Goal: Task Accomplishment & Management: Use online tool/utility

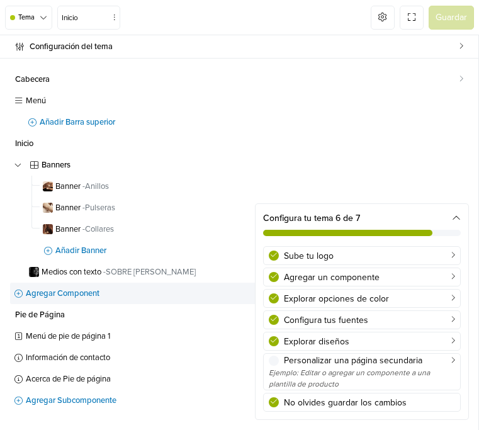
click at [76, 290] on span "Agregar Component" at bounding box center [247, 294] width 443 height 8
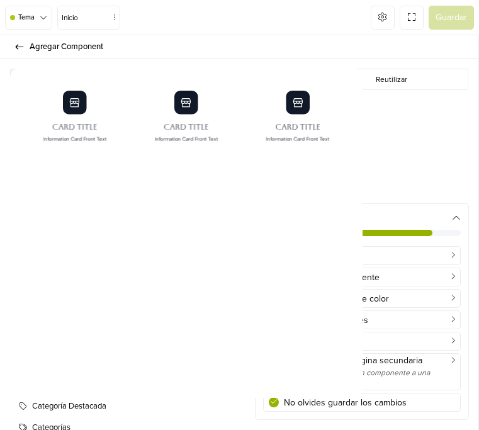
scroll to position [612, 0]
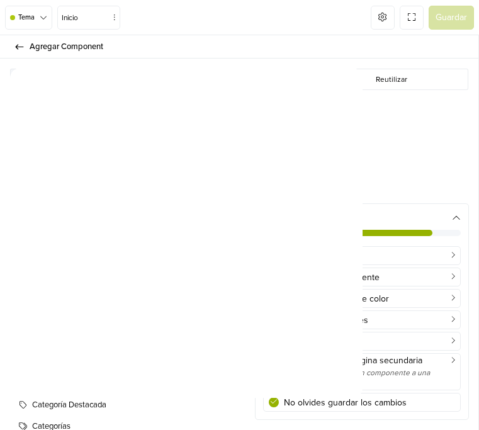
click at [94, 338] on span "Código Personalizado" at bounding box center [246, 344] width 429 height 13
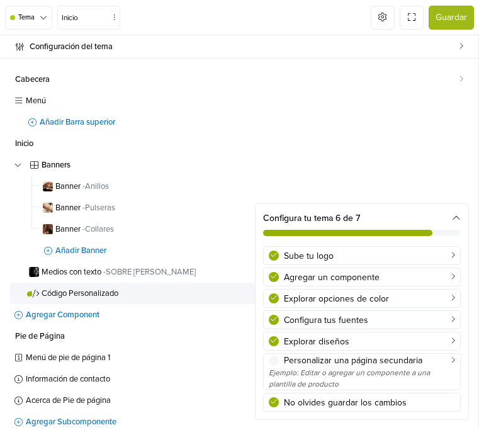
scroll to position [790, 0]
click at [91, 290] on span "Código Personalizado" at bounding box center [232, 294] width 380 height 8
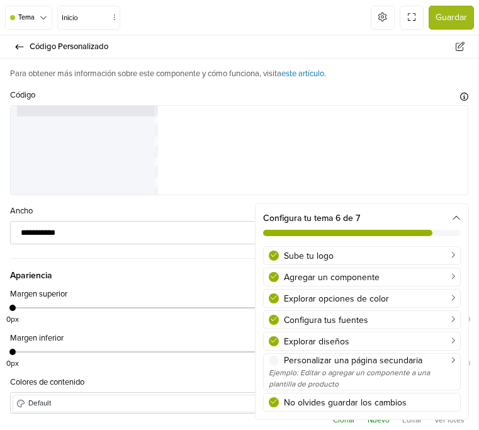
click at [455, 215] on icon at bounding box center [456, 218] width 9 height 9
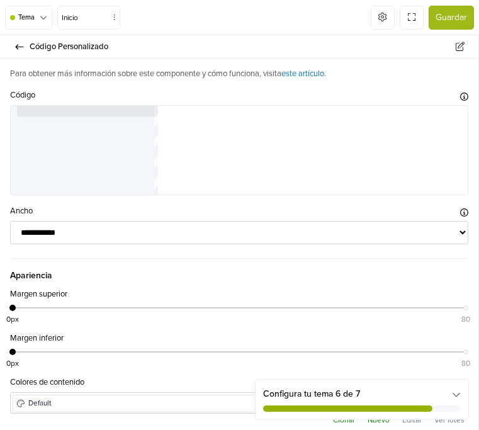
click at [43, 122] on div at bounding box center [87, 150] width 141 height 89
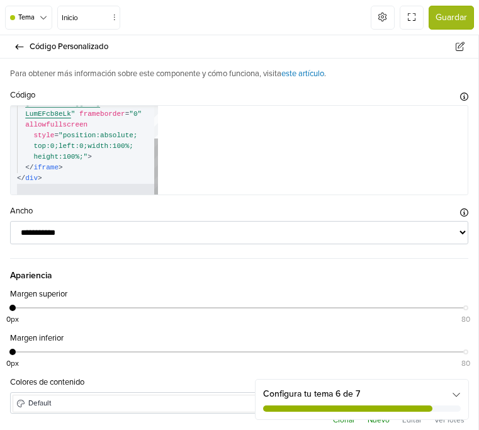
scroll to position [868, 0]
type textarea "**********"
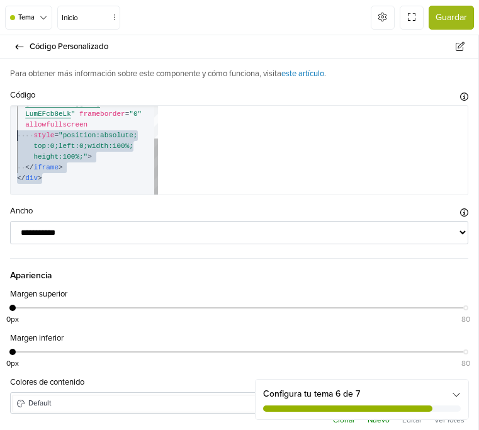
scroll to position [0, 0]
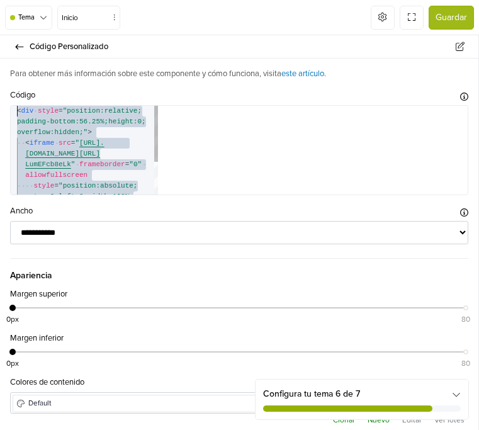
drag, startPoint x: 65, startPoint y: 186, endPoint x: -13, endPoint y: 72, distance: 138.4
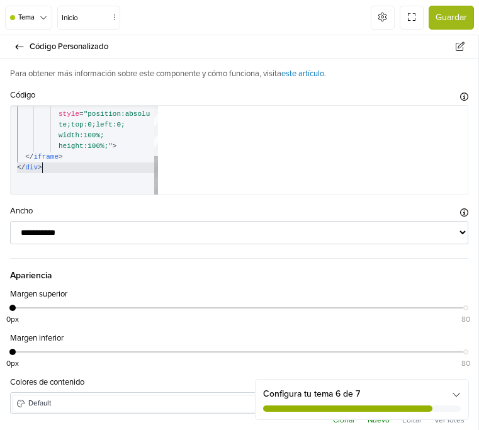
scroll to position [11, 0]
type textarea "**********"
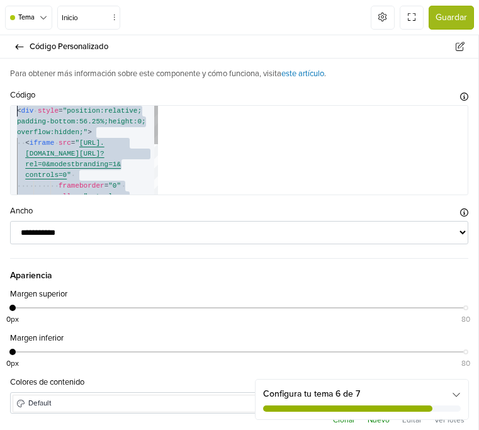
scroll to position [0, 0]
drag, startPoint x: 57, startPoint y: 173, endPoint x: 5, endPoint y: 57, distance: 127.5
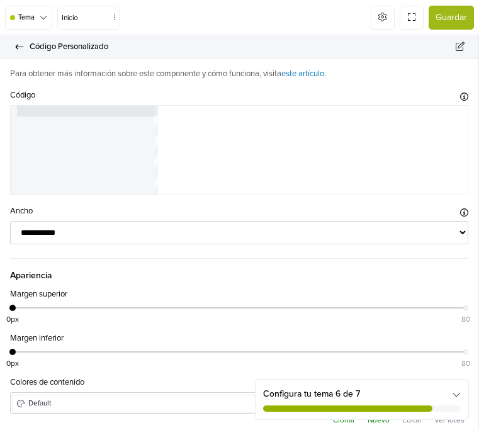
click at [21, 38] on link "Código Personalizado" at bounding box center [239, 46] width 479 height 23
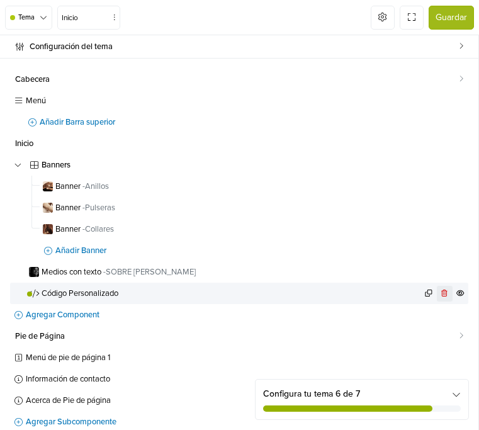
click at [440, 290] on icon at bounding box center [444, 294] width 9 height 8
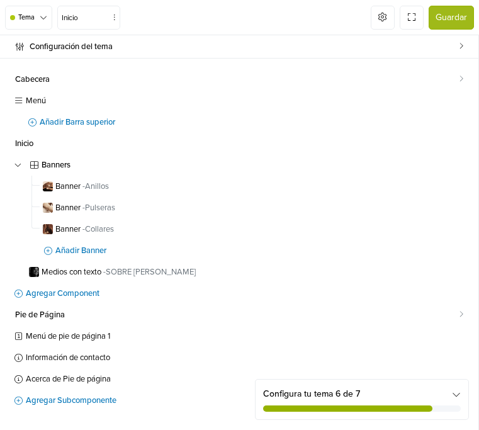
scroll to position [9, 0]
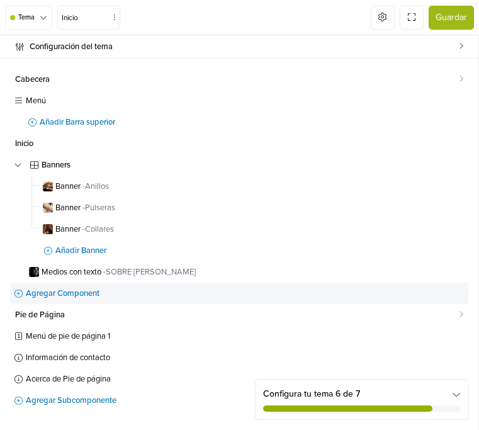
click at [48, 290] on span "Agregar Component" at bounding box center [247, 294] width 443 height 8
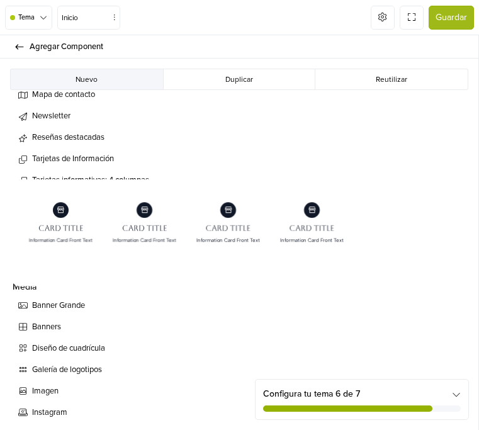
scroll to position [447, 0]
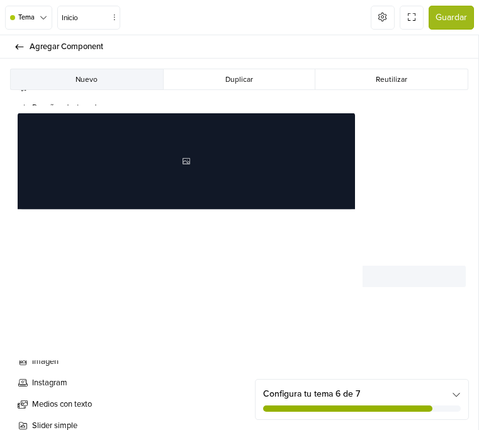
click at [84, 270] on span "Banner Grande" at bounding box center [246, 276] width 429 height 13
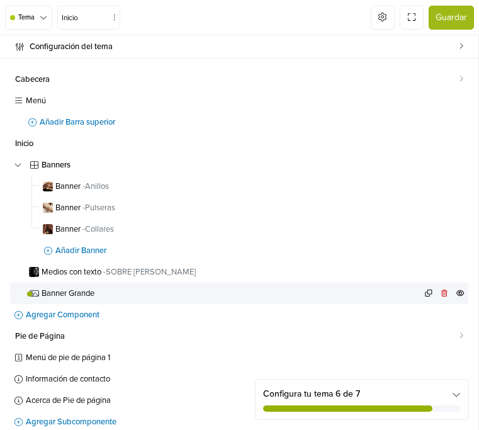
scroll to position [832, 0]
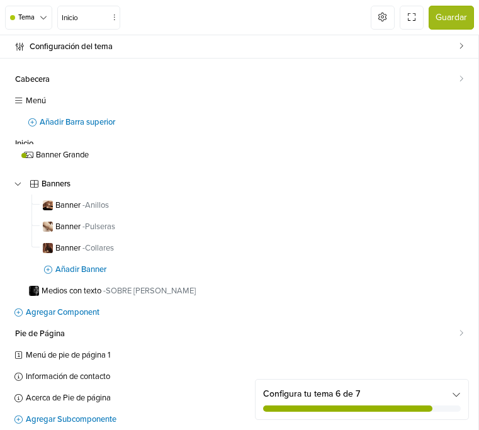
drag, startPoint x: 110, startPoint y: 264, endPoint x: 105, endPoint y: 149, distance: 115.4
click at [105, 154] on div "Banners Banner - Anillos Banner - Pulseras Banner - Collares Añadir Banner Medi…" at bounding box center [239, 227] width 459 height 147
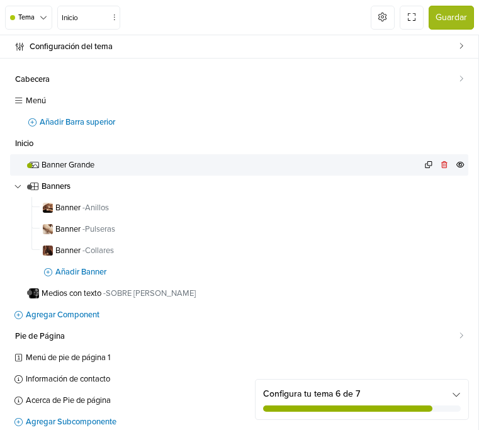
scroll to position [0, 0]
click at [107, 161] on span "Banner Grande" at bounding box center [232, 165] width 380 height 8
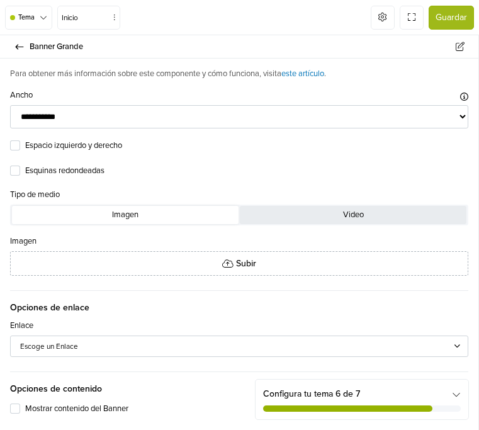
click at [240, 224] on button "Video" at bounding box center [353, 215] width 227 height 18
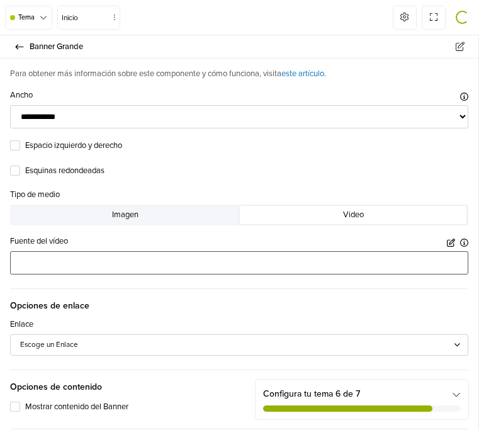
click at [51, 275] on input "text" at bounding box center [239, 262] width 459 height 23
paste input "**********"
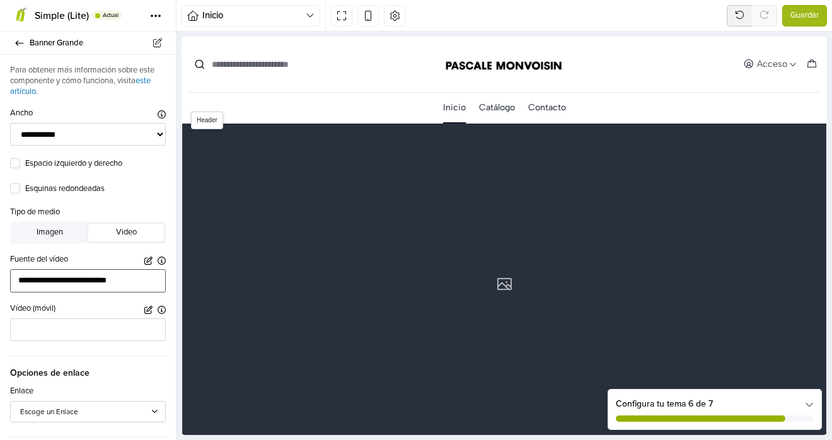
scroll to position [35, 0]
type input "**********"
click at [16, 43] on icon at bounding box center [19, 43] width 10 height 8
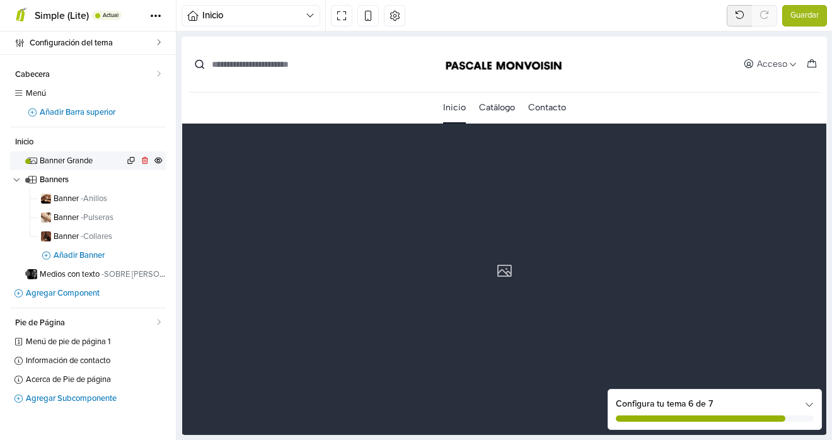
click at [146, 151] on link "Banner Grande" at bounding box center [88, 160] width 156 height 19
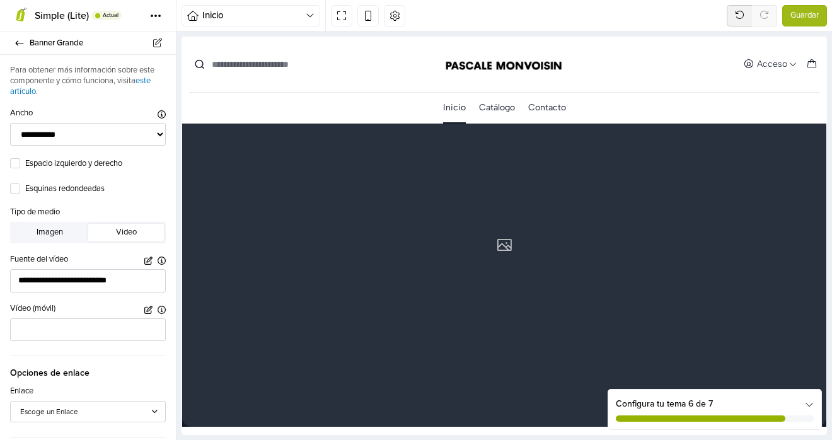
scroll to position [67, 0]
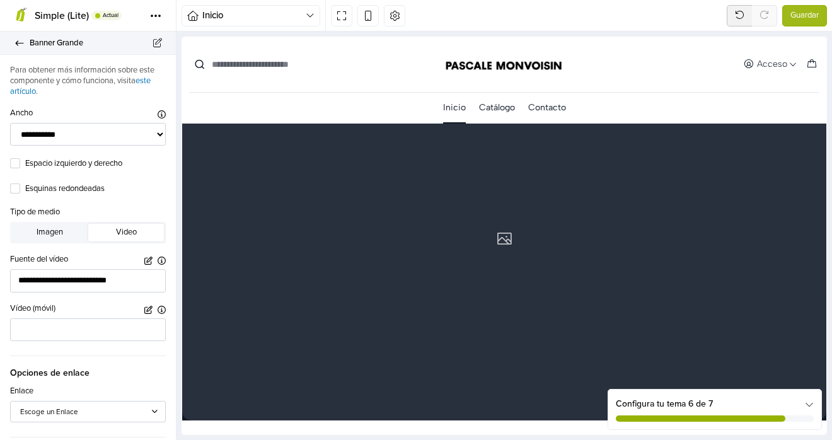
click at [18, 43] on icon at bounding box center [19, 43] width 10 height 8
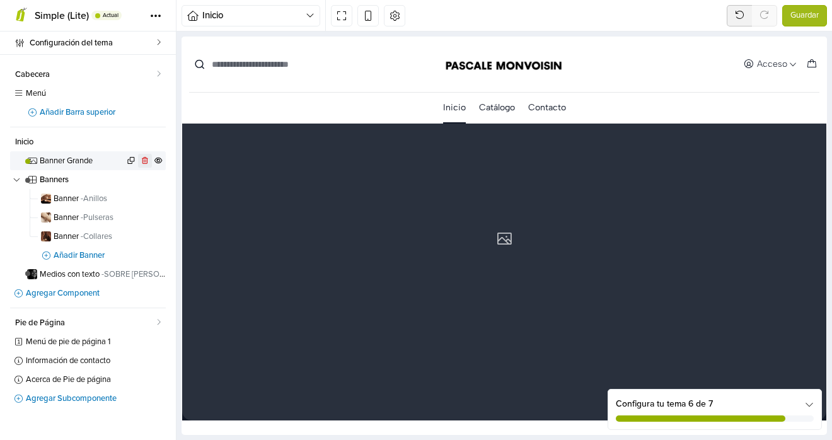
click at [142, 159] on icon at bounding box center [144, 161] width 9 height 8
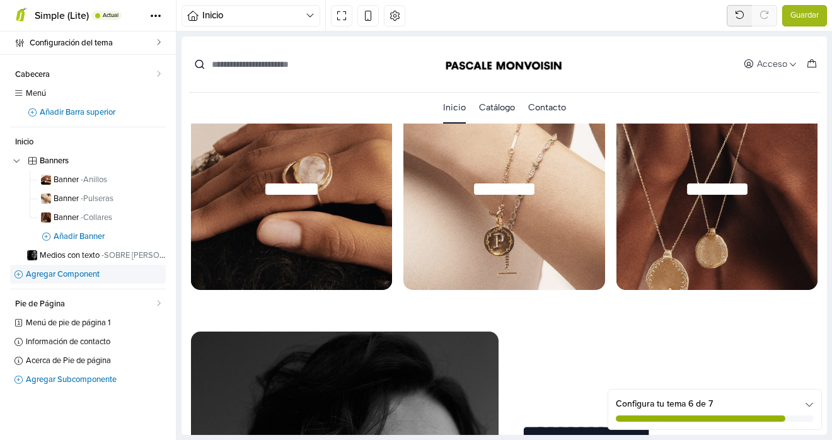
click at [60, 277] on span "Agregar Component" at bounding box center [96, 274] width 140 height 8
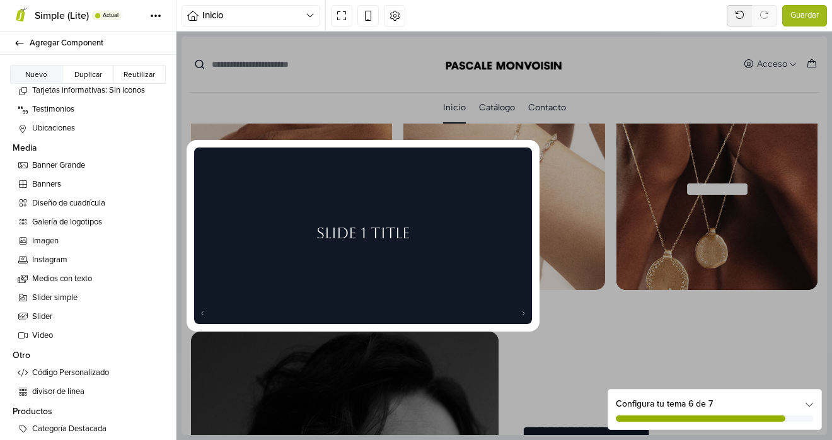
scroll to position [488, 0]
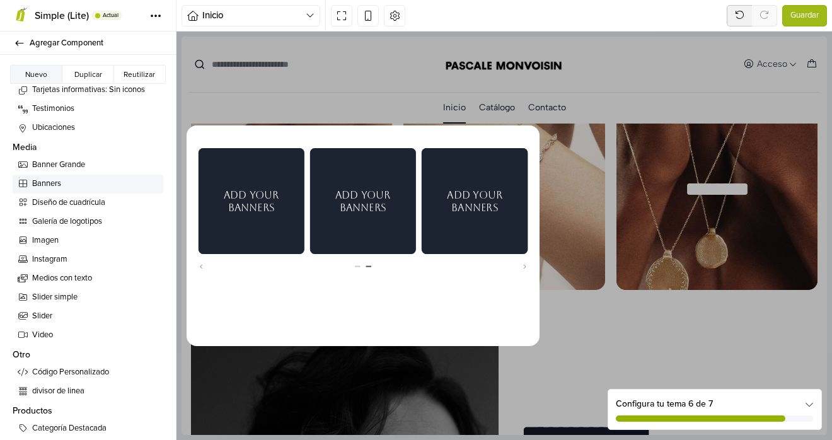
click at [64, 181] on span "Banners" at bounding box center [95, 184] width 126 height 13
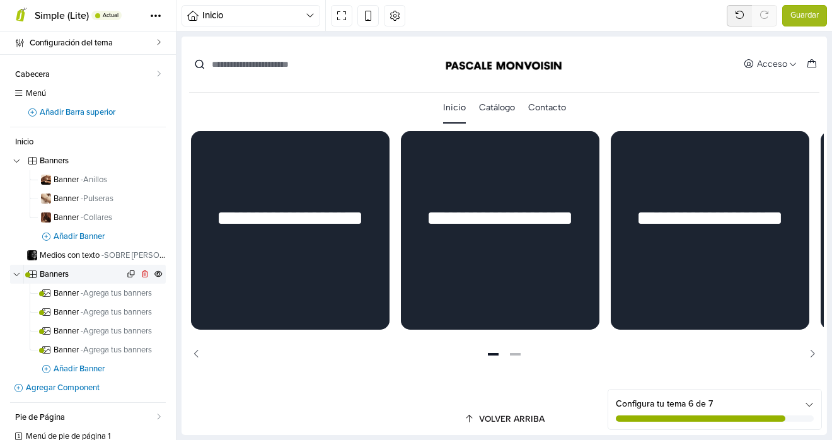
scroll to position [725, 0]
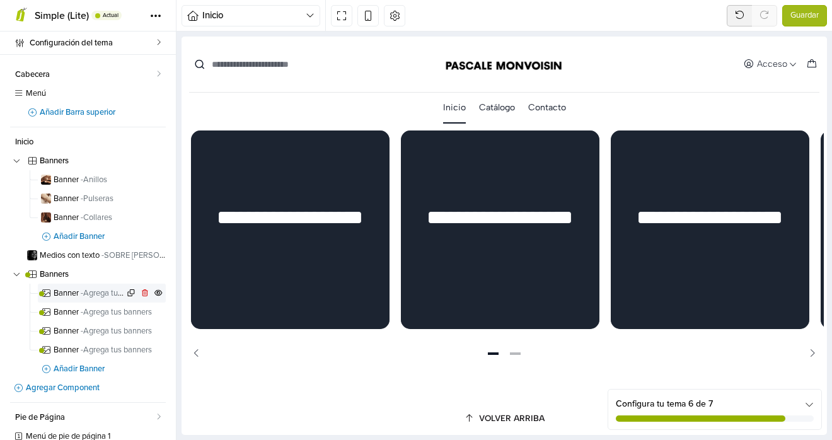
click at [76, 292] on span "Banner - Agrega tus banners" at bounding box center [89, 293] width 71 height 8
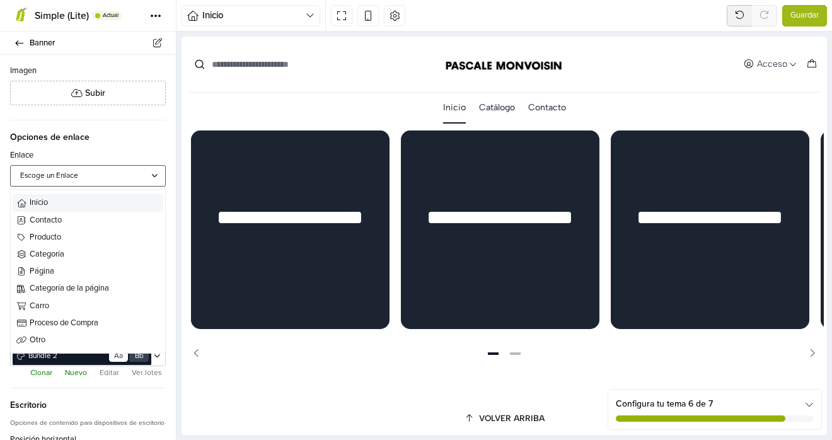
click at [99, 181] on div "Escoge un Enlace" at bounding box center [81, 175] width 123 height 11
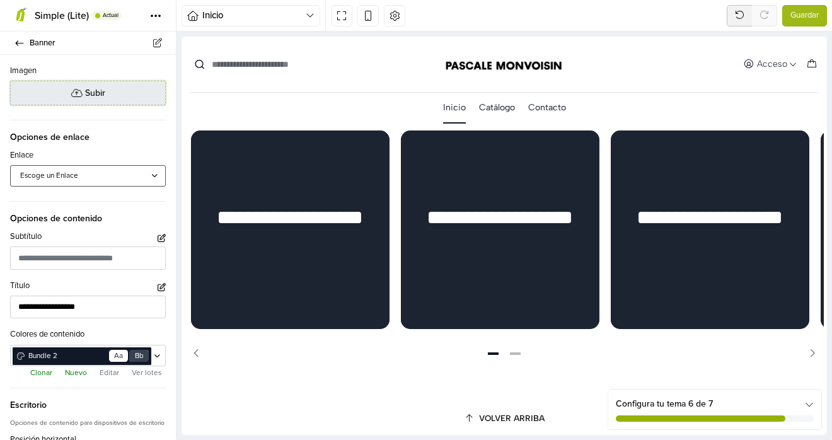
click at [85, 98] on span "Subir" at bounding box center [95, 92] width 20 height 13
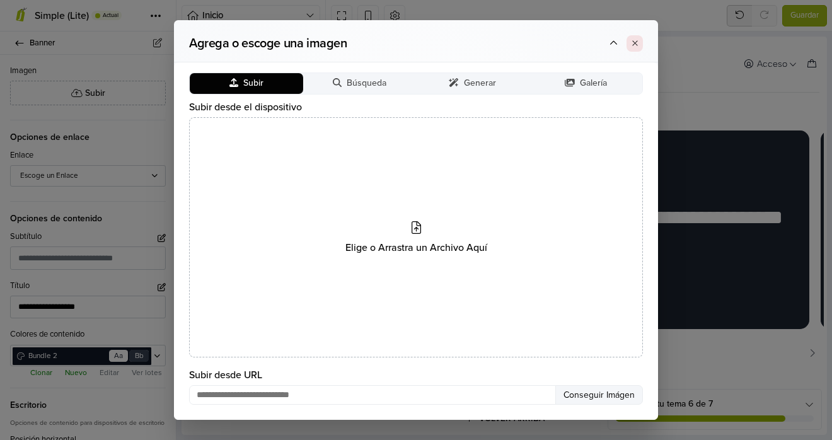
click at [488, 40] on button at bounding box center [634, 43] width 16 height 16
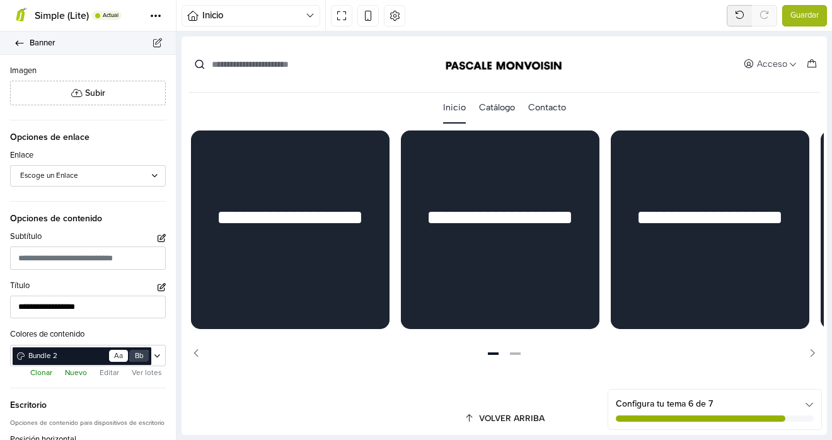
click at [13, 47] on link "Banner" at bounding box center [88, 43] width 176 height 23
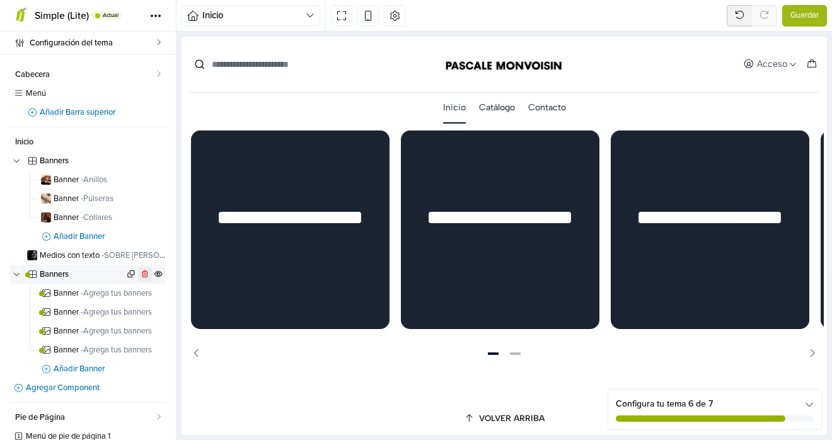
click at [142, 273] on icon at bounding box center [145, 274] width 6 height 8
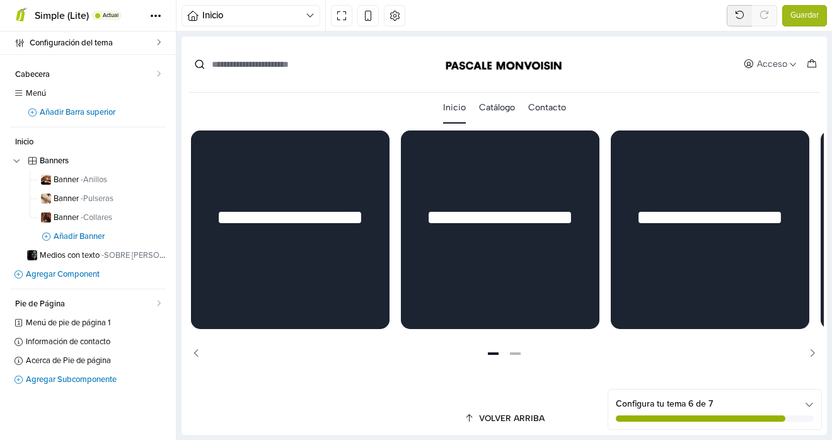
scroll to position [600, 0]
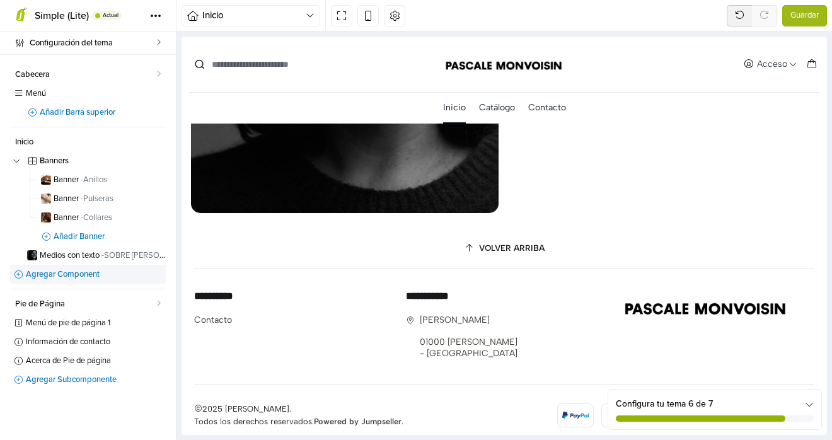
click at [52, 273] on span "Agregar Component" at bounding box center [96, 274] width 140 height 8
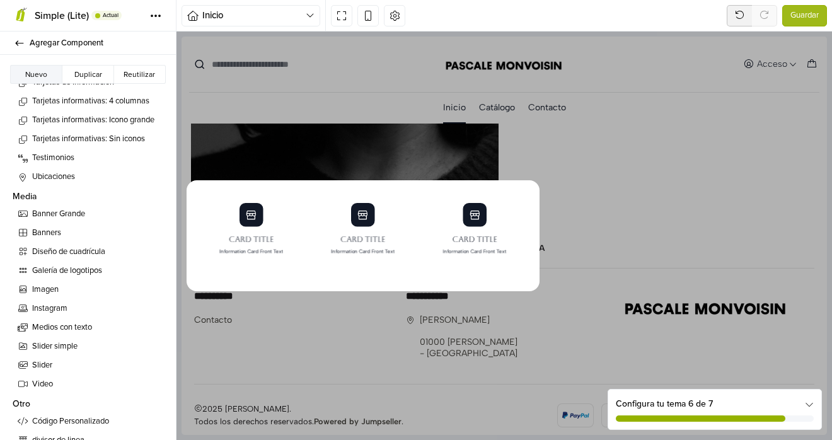
scroll to position [445, 0]
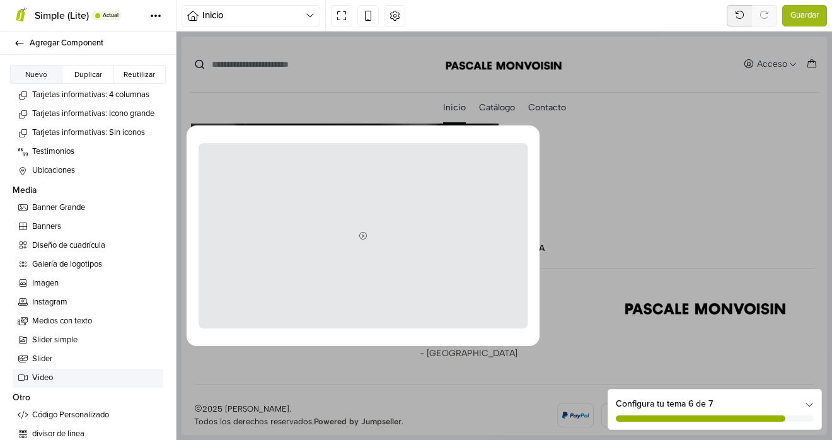
click at [65, 374] on span "Video" at bounding box center [95, 378] width 126 height 13
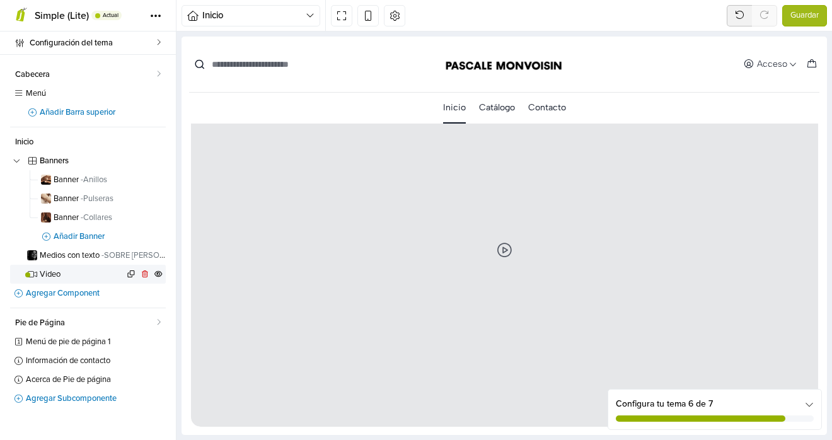
click at [75, 275] on span "Video" at bounding box center [82, 274] width 84 height 8
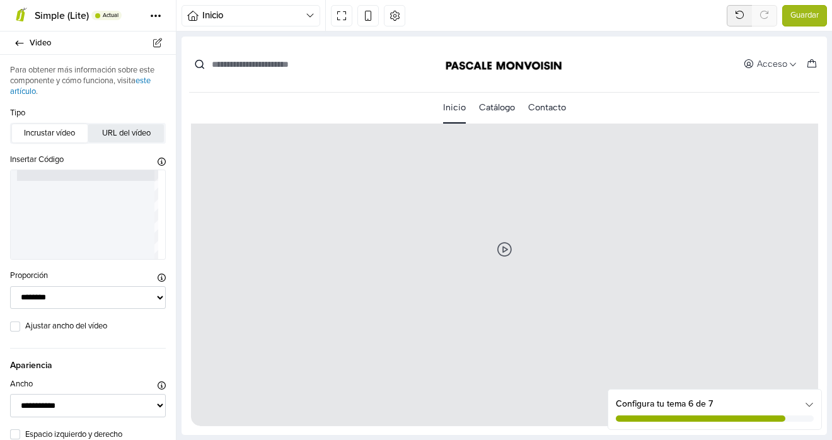
click at [117, 136] on button "URL del vídeo" at bounding box center [126, 133] width 76 height 18
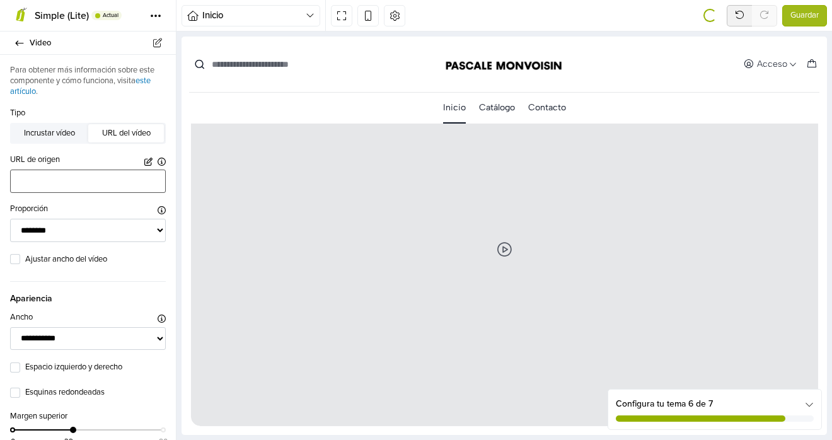
click at [71, 192] on input "text" at bounding box center [88, 180] width 156 height 23
paste input "**********"
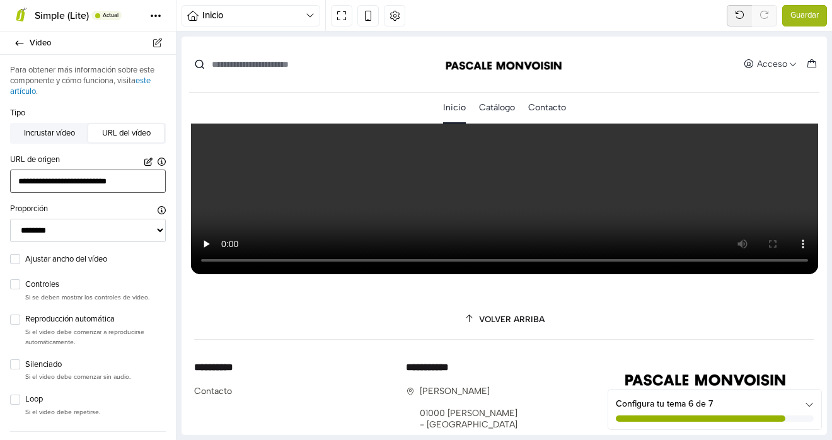
scroll to position [891, 0]
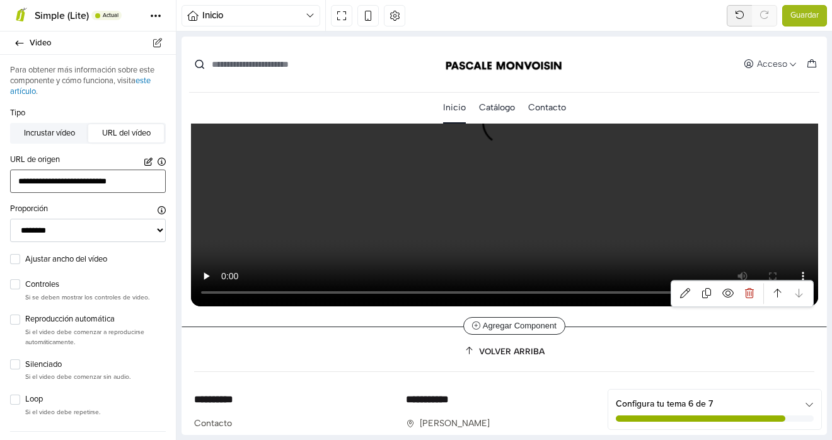
type input "**********"
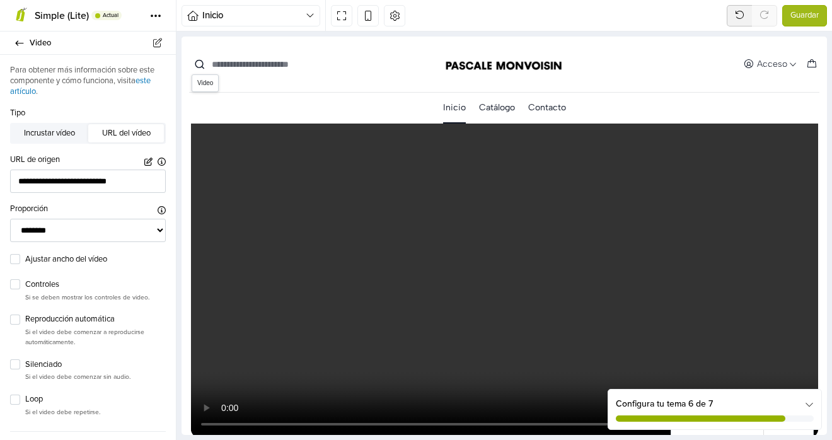
scroll to position [763, 0]
click at [20, 364] on div "Silenciado" at bounding box center [88, 364] width 156 height 15
click at [25, 364] on label "Silenciado" at bounding box center [95, 364] width 140 height 13
click at [119, 232] on select "**********" at bounding box center [88, 230] width 156 height 23
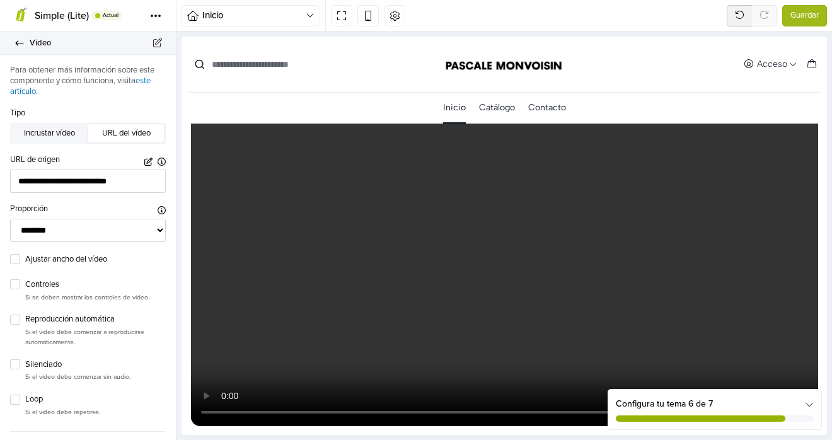
click at [16, 43] on icon at bounding box center [19, 43] width 10 height 8
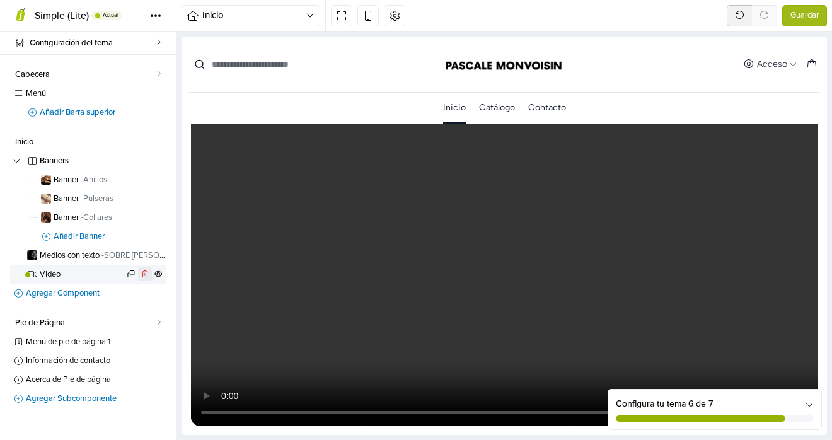
click at [143, 276] on icon at bounding box center [144, 274] width 9 height 8
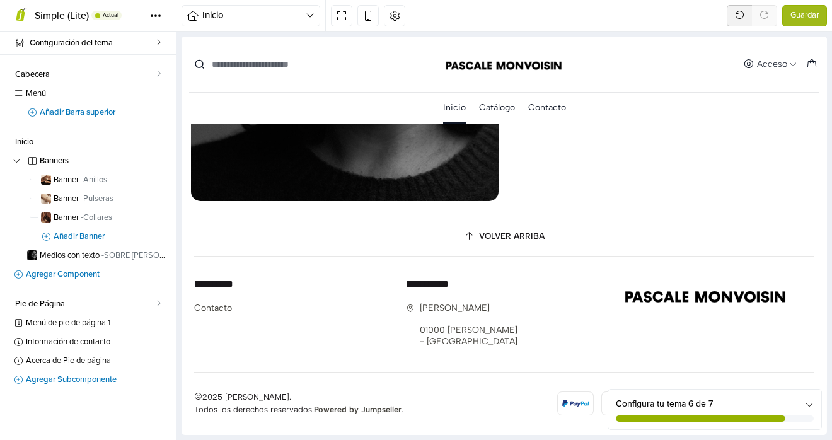
scroll to position [600, 0]
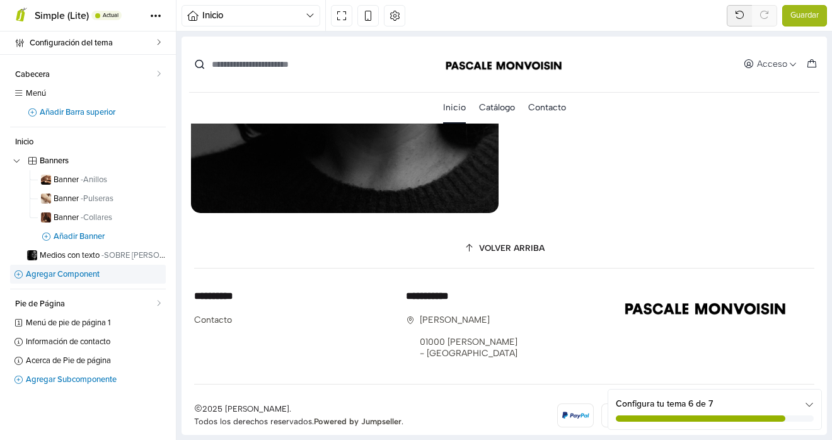
click at [72, 272] on span "Agregar Component" at bounding box center [96, 274] width 140 height 8
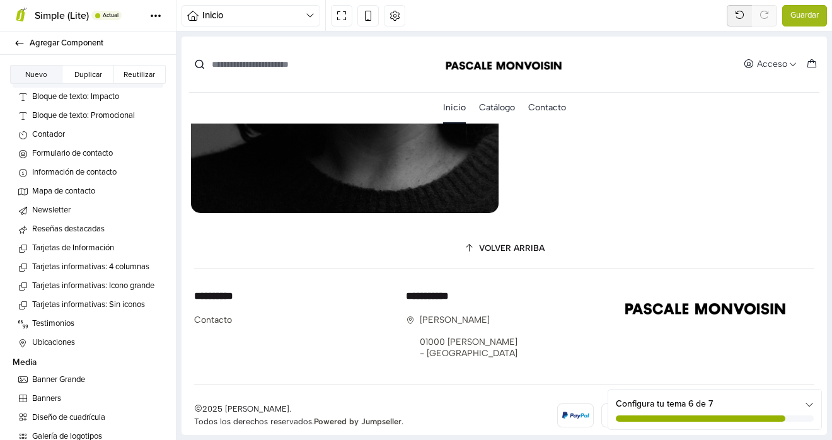
scroll to position [278, 0]
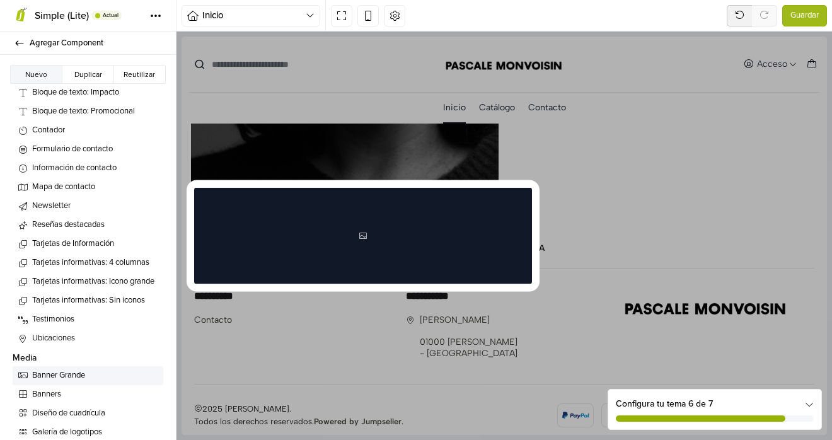
click at [63, 376] on span "Banner Grande" at bounding box center [95, 375] width 126 height 13
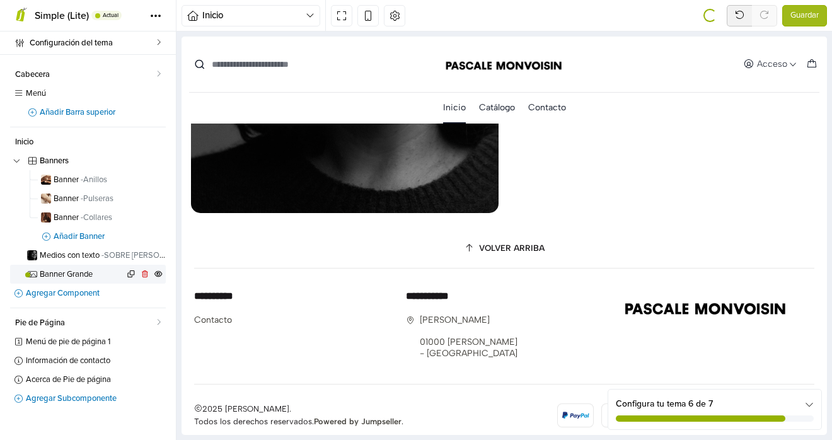
click at [70, 275] on span "Banner Grande" at bounding box center [82, 274] width 84 height 8
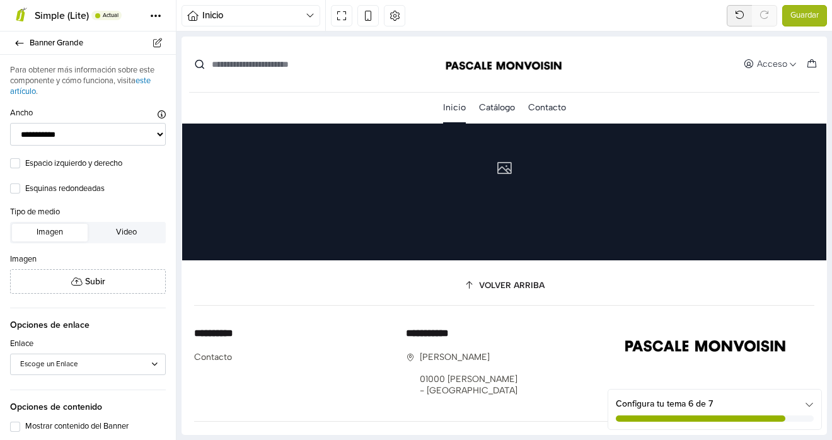
scroll to position [668, 0]
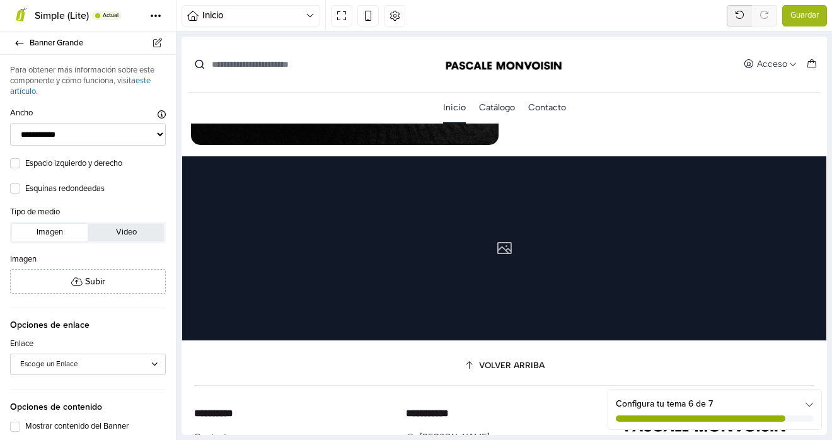
click at [123, 228] on button "Video" at bounding box center [126, 233] width 76 height 18
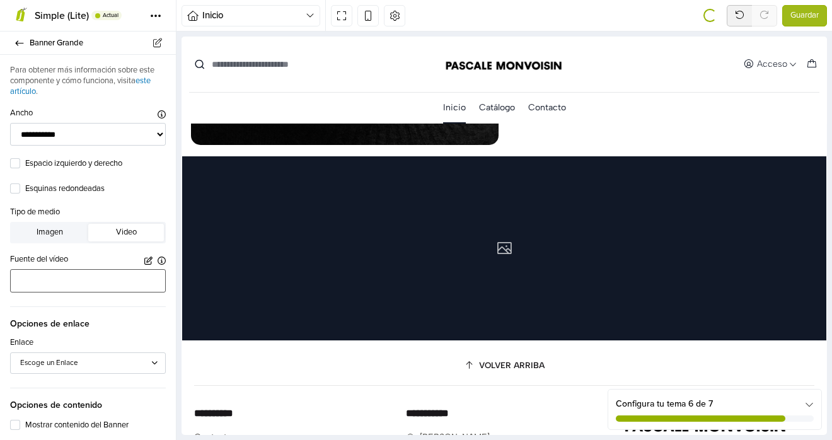
click at [81, 272] on input "text" at bounding box center [88, 280] width 156 height 23
paste input "**********"
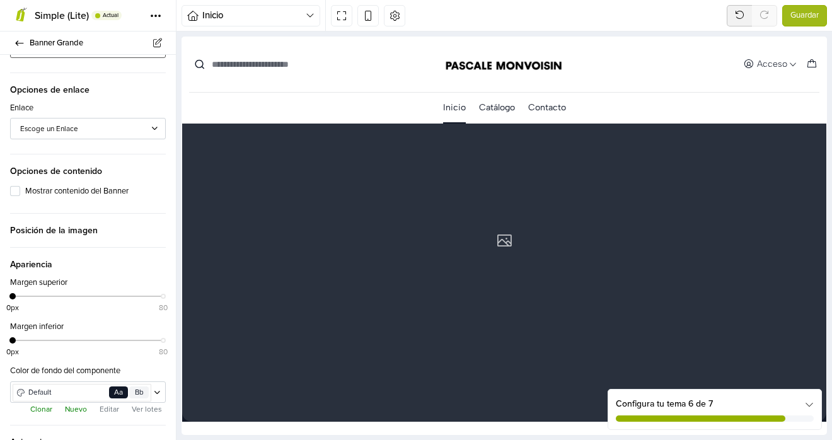
scroll to position [364, 0]
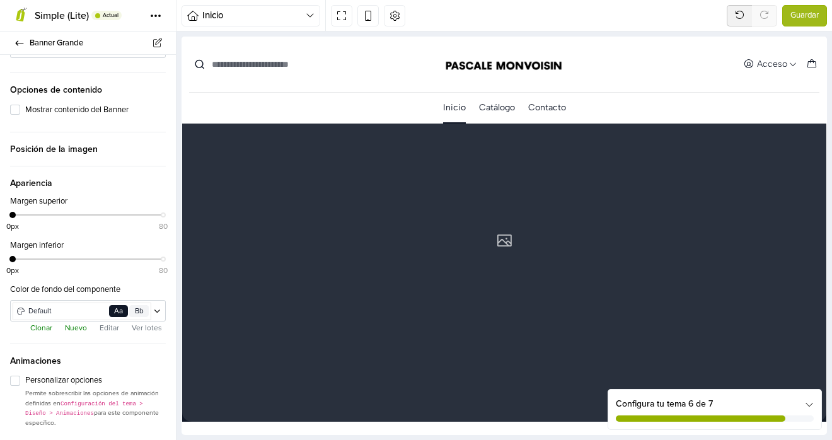
type input "**********"
click at [65, 151] on span "Posición de la imagen" at bounding box center [88, 144] width 156 height 24
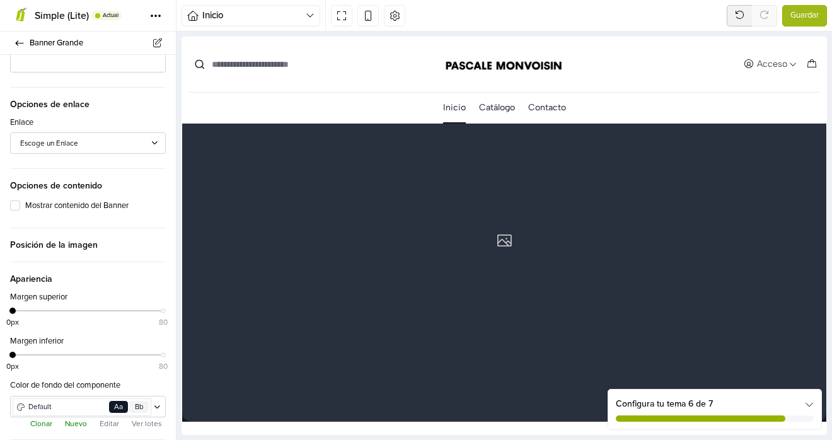
scroll to position [0, 0]
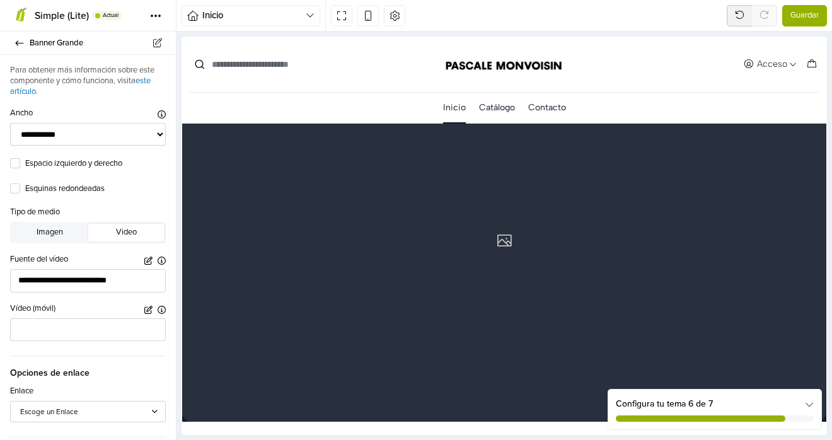
click at [488, 14] on span "Guardar" at bounding box center [804, 15] width 28 height 13
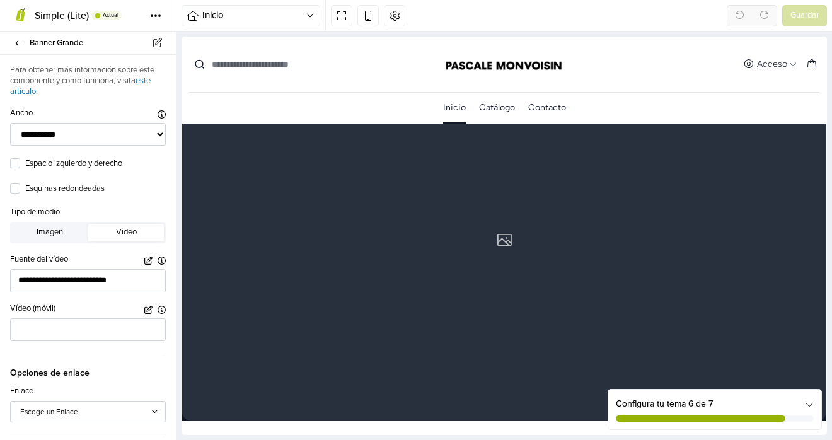
scroll to position [738, 0]
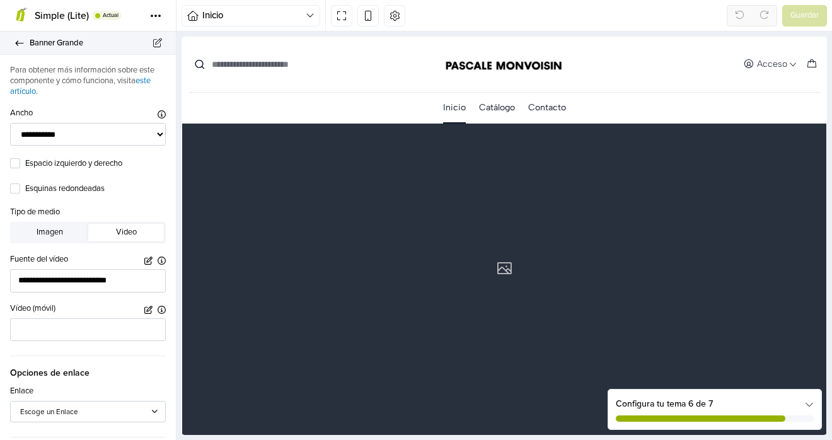
click at [16, 43] on icon at bounding box center [19, 43] width 10 height 8
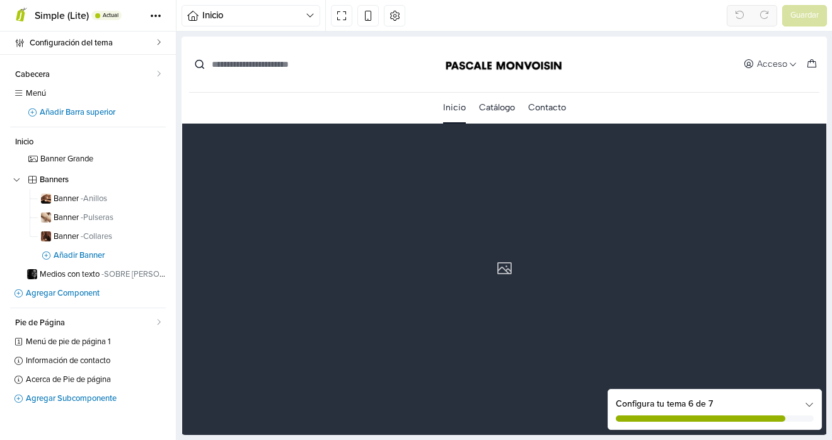
drag, startPoint x: 89, startPoint y: 279, endPoint x: 89, endPoint y: 156, distance: 122.9
click at [89, 156] on div "Banners Banner - Anillos Banner - Pulseras Banner - Collares Añadir Banner Medi…" at bounding box center [88, 217] width 156 height 132
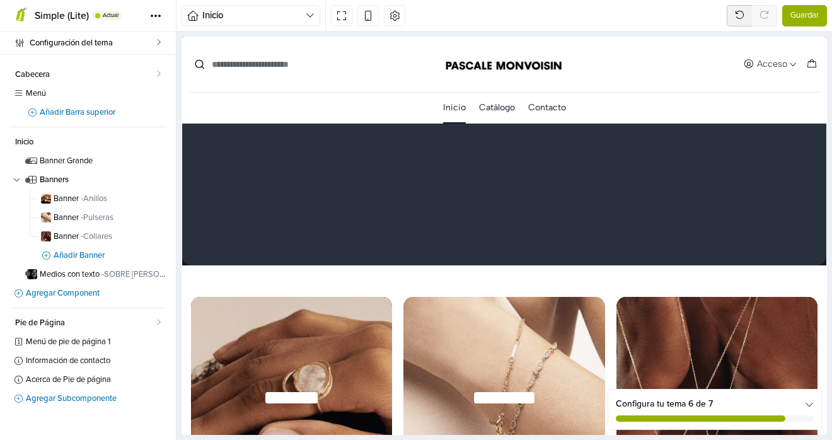
scroll to position [67, 0]
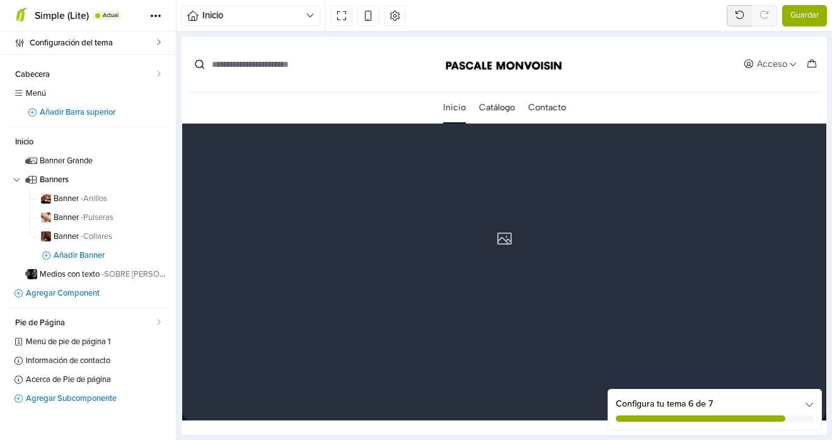
click at [488, 20] on span "Guardar" at bounding box center [804, 15] width 28 height 13
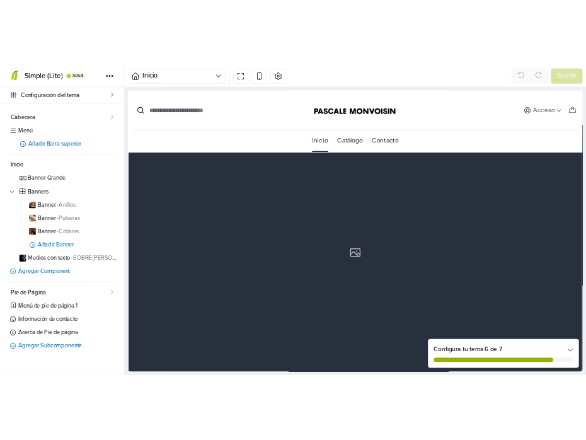
scroll to position [0, 0]
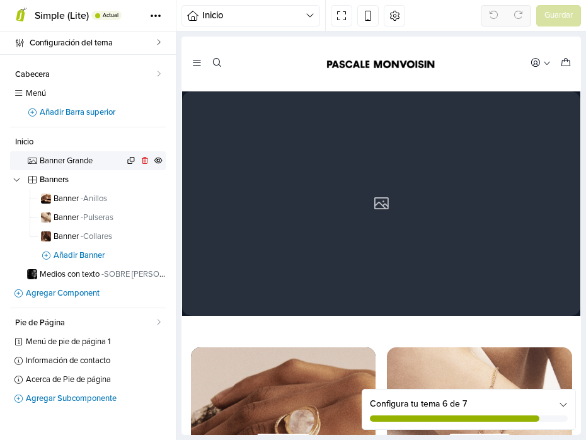
click at [89, 161] on span "Banner Grande" at bounding box center [82, 161] width 84 height 8
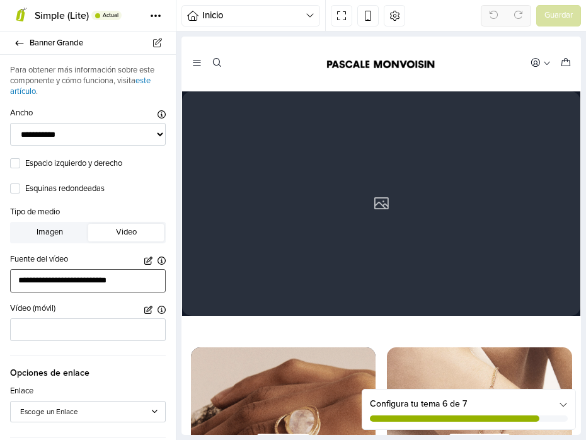
click at [125, 278] on input "**********" at bounding box center [88, 280] width 156 height 23
drag, startPoint x: 132, startPoint y: 278, endPoint x: -43, endPoint y: 272, distance: 175.9
click at [0, 272] on html "Simple (Lite) Actual Tema Simple 4.11.1 Actual Panel de administrador Ver Onlin…" at bounding box center [293, 220] width 586 height 440
paste input "**********"
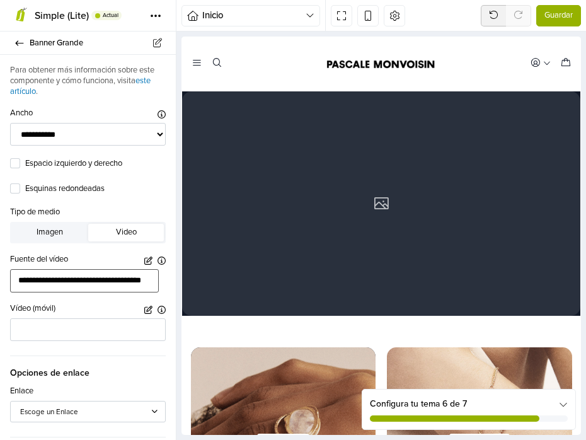
type input "**********"
click at [137, 273] on input "**********" at bounding box center [84, 280] width 149 height 23
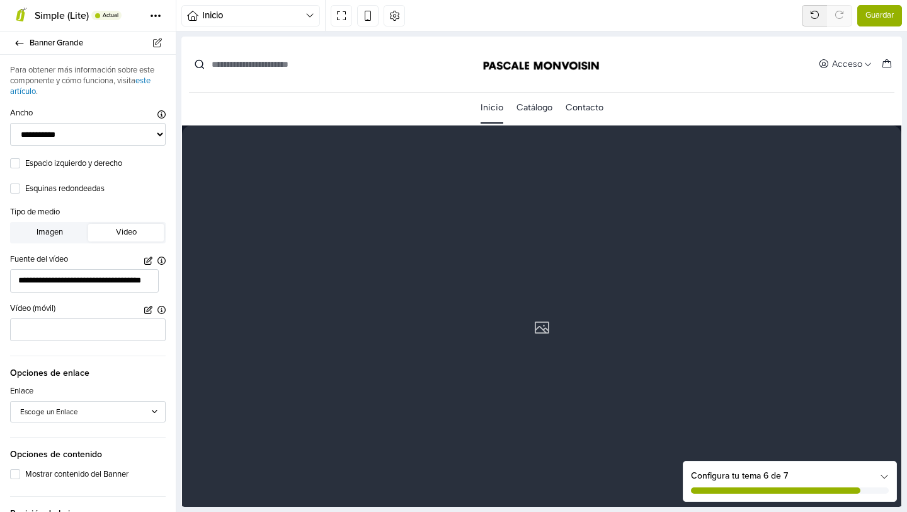
click at [488, 13] on span "Guardar" at bounding box center [880, 15] width 28 height 13
click at [62, 17] on span "Simple (Lite)" at bounding box center [62, 15] width 54 height 13
click at [212, 13] on span "Inicio" at bounding box center [253, 15] width 103 height 14
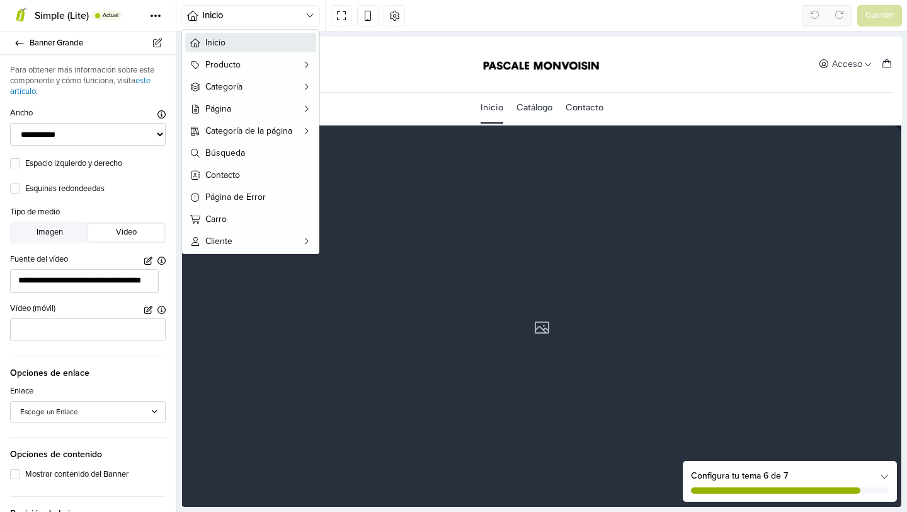
click at [220, 49] on button "Inicio" at bounding box center [250, 43] width 131 height 20
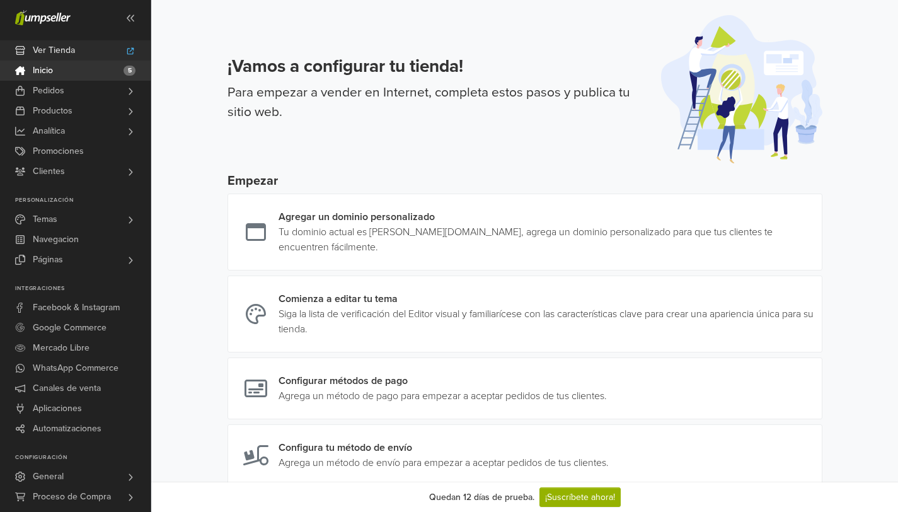
click at [84, 45] on link "Ver Tienda" at bounding box center [75, 50] width 151 height 20
